Goal: Find contact information: Find contact information

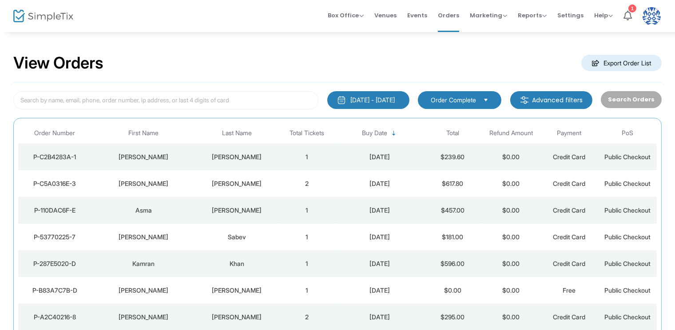
click at [230, 209] on div "[PERSON_NAME]" at bounding box center [237, 210] width 77 height 9
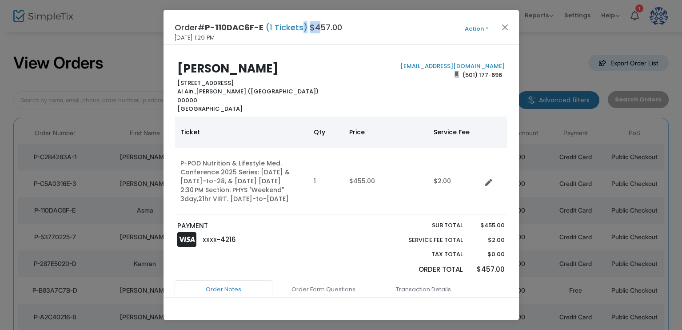
drag, startPoint x: 301, startPoint y: 30, endPoint x: 319, endPoint y: 42, distance: 21.8
click at [319, 42] on div "Order# P-110DAC6F-E (1 Tickets) $457.00 [DATE] 1:29 PM Action Mark Admitted Edi…" at bounding box center [340, 27] width 355 height 35
click at [506, 28] on button "Close" at bounding box center [505, 27] width 12 height 12
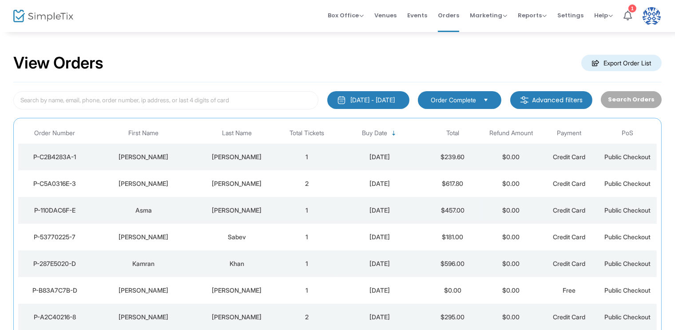
click at [231, 211] on div "[PERSON_NAME]" at bounding box center [237, 210] width 77 height 9
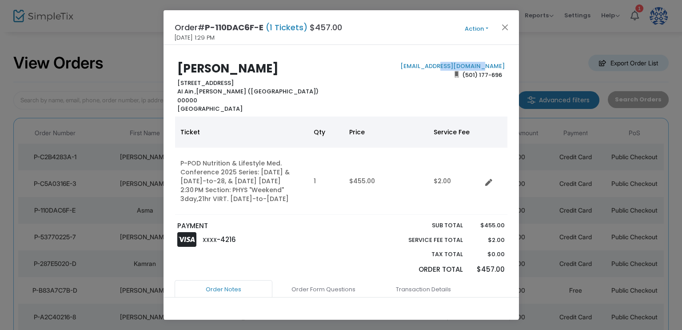
drag, startPoint x: 501, startPoint y: 66, endPoint x: 454, endPoint y: 58, distance: 47.4
click at [454, 58] on div "Asma Al [STREET_ADDRESS][PERSON_NAME] 00000 [GEOGRAPHIC_DATA] [EMAIL_ADDRESS][D…" at bounding box center [340, 171] width 355 height 252
click at [501, 61] on div "Asma Al [STREET_ADDRESS][PERSON_NAME] 00000 [GEOGRAPHIC_DATA] [EMAIL_ADDRESS][D…" at bounding box center [340, 171] width 355 height 252
drag, startPoint x: 498, startPoint y: 65, endPoint x: 420, endPoint y: 68, distance: 78.2
click at [420, 68] on div "[EMAIL_ADDRESS][DOMAIN_NAME] (501) 177-696" at bounding box center [425, 88] width 168 height 52
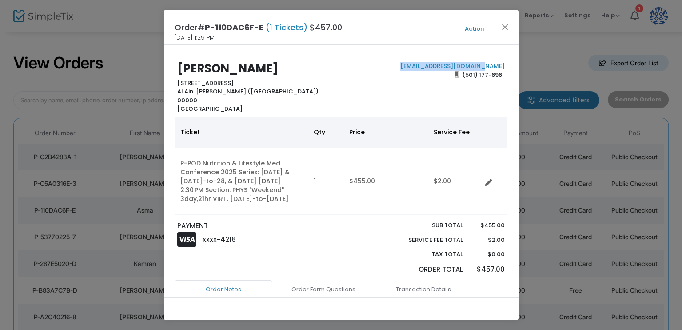
copy link "[EMAIL_ADDRESS][DOMAIN_NAME]"
